Goal: Task Accomplishment & Management: Manage account settings

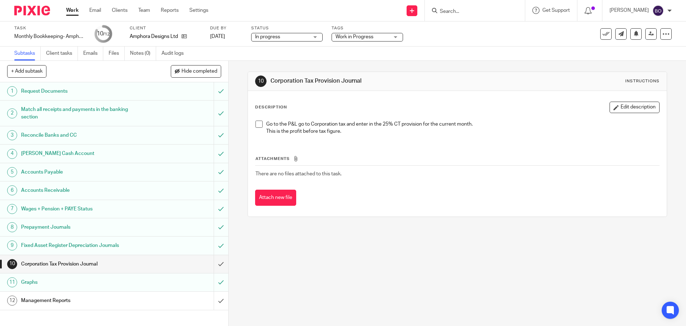
click at [65, 263] on h1 "Corporation Tax Provision Journal" at bounding box center [83, 263] width 124 height 11
click at [259, 124] on span at bounding box center [259, 123] width 7 height 7
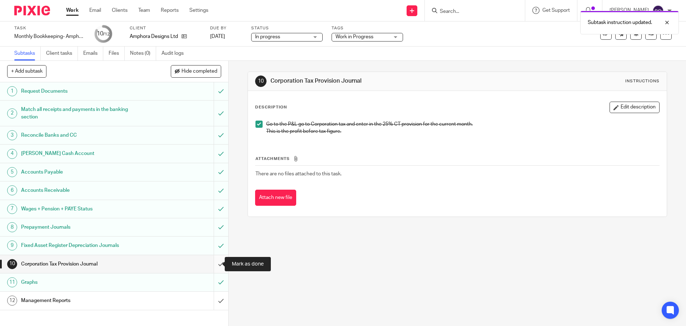
click at [214, 261] on input "submit" at bounding box center [114, 264] width 228 height 18
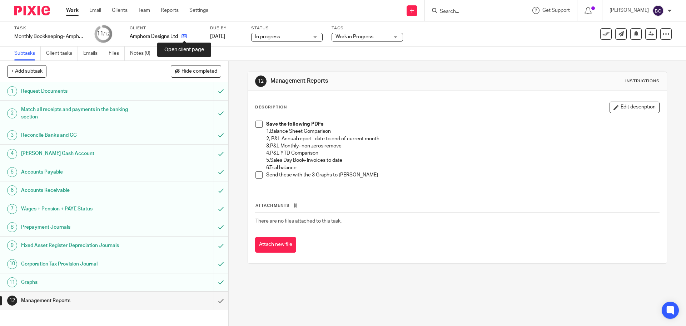
click at [186, 37] on icon at bounding box center [184, 36] width 5 height 5
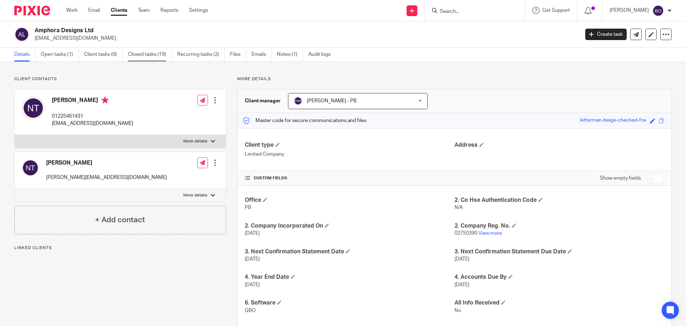
click at [148, 57] on link "Closed tasks (19)" at bounding box center [150, 55] width 44 height 14
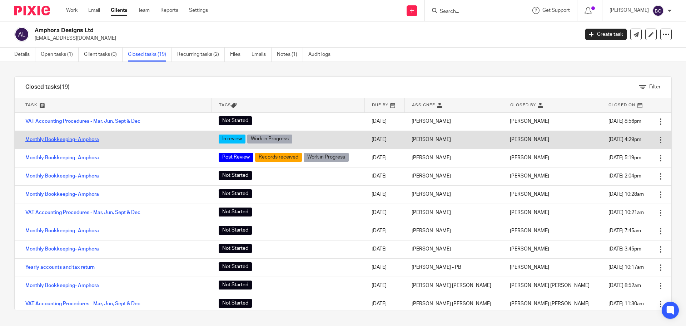
click at [93, 137] on link "Monthly Bookkeeping- Amphora" at bounding box center [62, 139] width 74 height 5
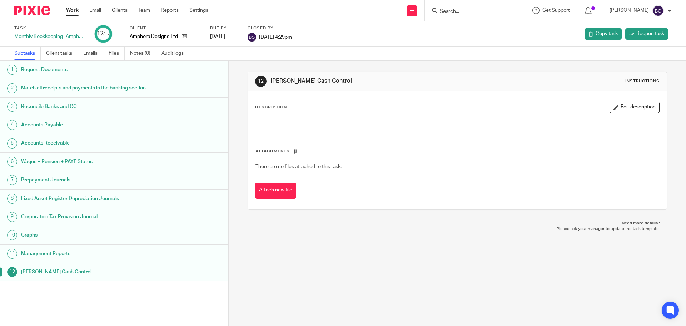
click at [43, 253] on h1 "Management Reports" at bounding box center [88, 253] width 134 height 11
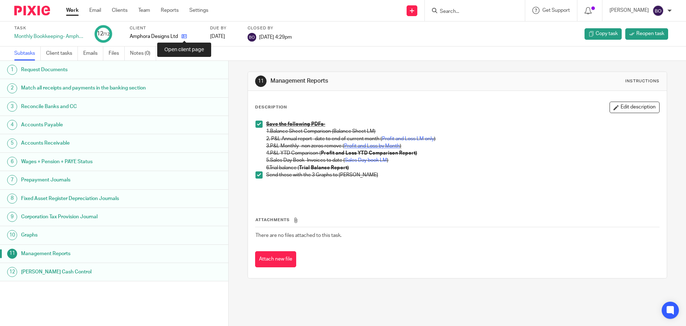
click at [182, 37] on icon at bounding box center [184, 36] width 5 height 5
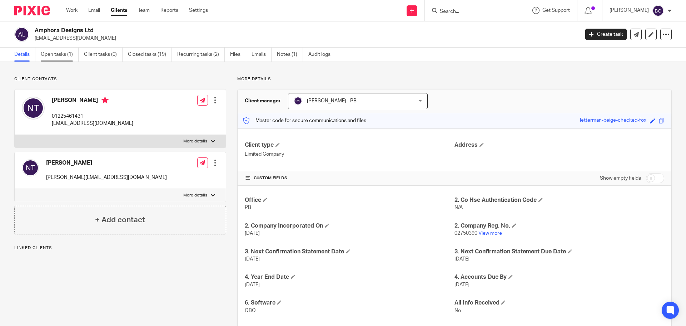
click at [60, 53] on link "Open tasks (1)" at bounding box center [60, 55] width 38 height 14
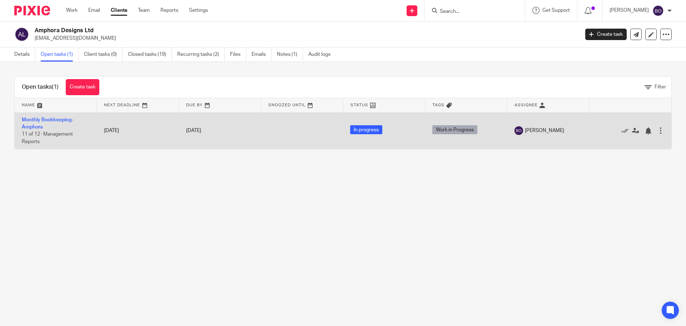
click at [40, 123] on td "Monthly Bookkeeping- Amphora 11 of 12 · Management Reports" at bounding box center [56, 130] width 82 height 36
click at [35, 123] on td "Monthly Bookkeeping- Amphora 11 of 12 · Management Reports" at bounding box center [56, 130] width 82 height 36
click at [39, 119] on link "Monthly Bookkeeping- Amphora" at bounding box center [47, 123] width 51 height 12
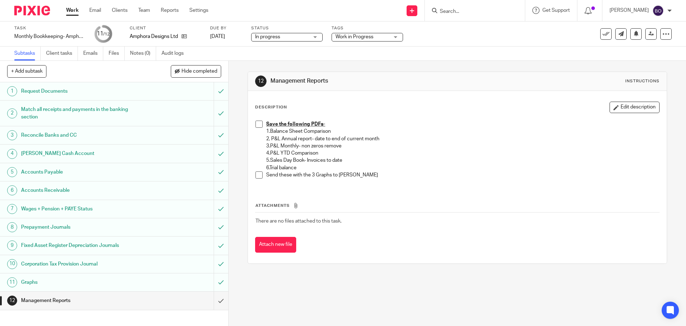
click at [349, 131] on p "1.Balance Sheet Comparison" at bounding box center [462, 131] width 393 height 7
click at [334, 129] on p "1.Balance Sheet Comparison" at bounding box center [462, 131] width 393 height 7
drag, startPoint x: 632, startPoint y: 108, endPoint x: 443, endPoint y: 116, distance: 189.6
click at [632, 108] on button "Edit description" at bounding box center [635, 107] width 50 height 11
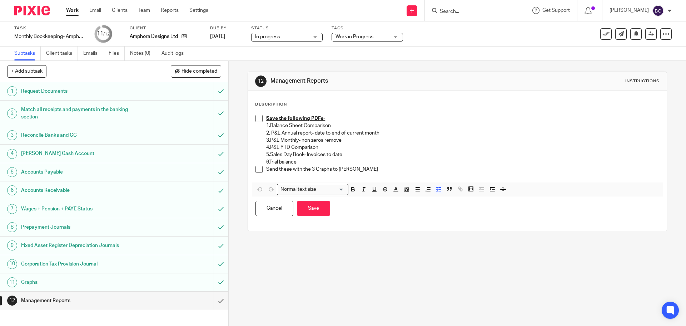
click at [347, 124] on p "1.Balance Sheet Comparison" at bounding box center [462, 125] width 393 height 7
click at [388, 134] on p "2, P&L Annual report- date to end of current month" at bounding box center [462, 132] width 393 height 7
click at [349, 141] on p "3.P&L Monthly- non zeros remove" at bounding box center [462, 140] width 393 height 7
click at [334, 148] on p "4.P&L YTD Comparison" at bounding box center [462, 147] width 393 height 7
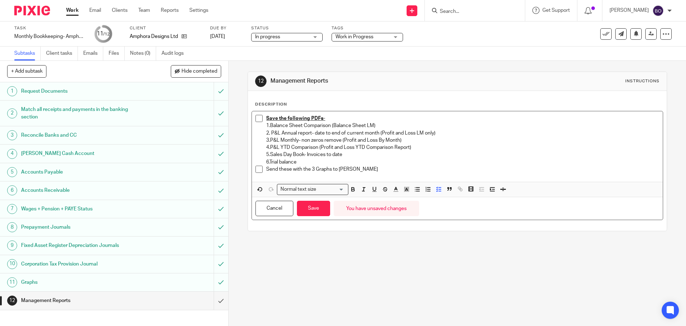
click at [354, 153] on p "5.Sales Day Book- Invoices to date" at bounding box center [462, 154] width 393 height 7
click at [317, 208] on button "Save" at bounding box center [313, 208] width 33 height 15
